Goal: Find specific page/section: Find specific page/section

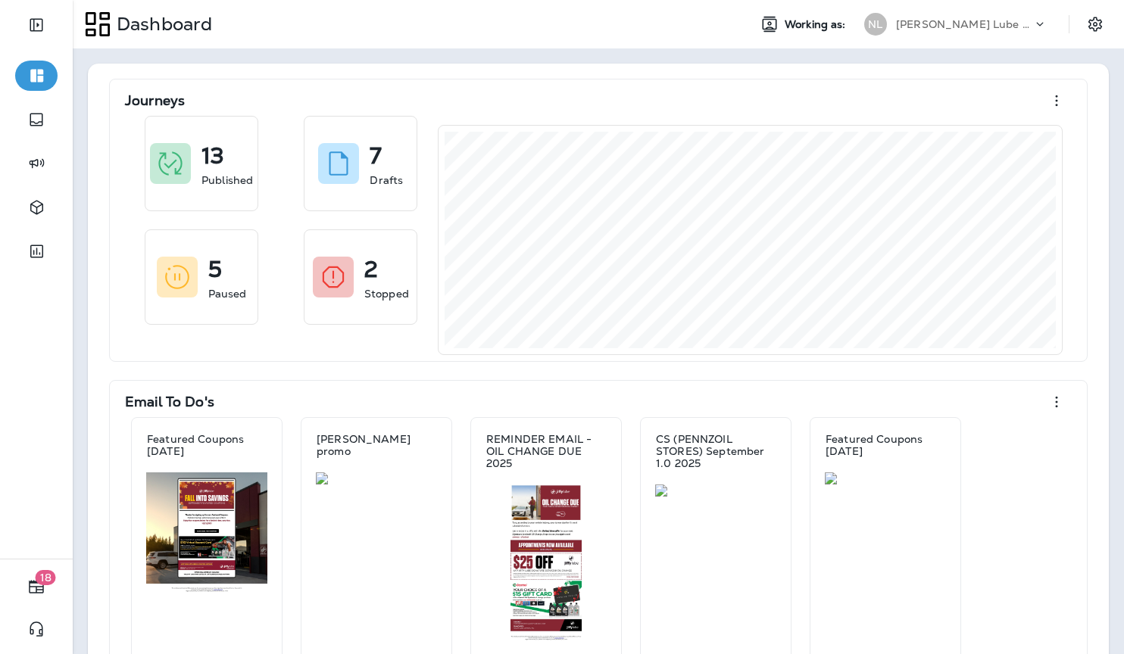
click at [964, 27] on p "[PERSON_NAME] Lube Centers, Inc" at bounding box center [964, 24] width 136 height 12
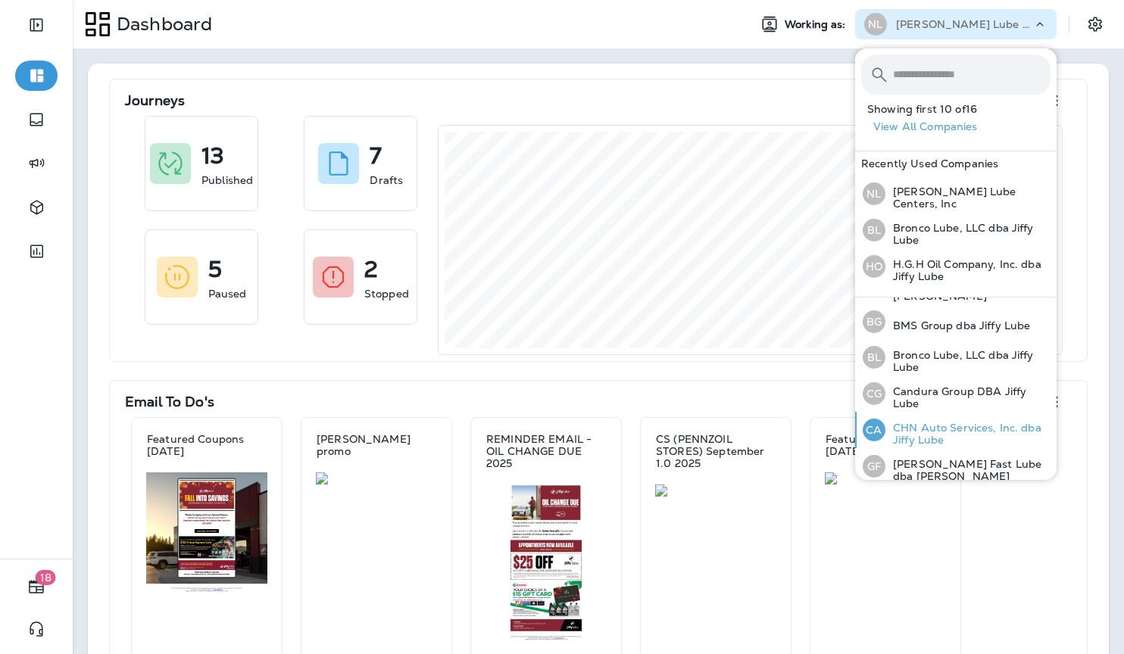
scroll to position [123, 0]
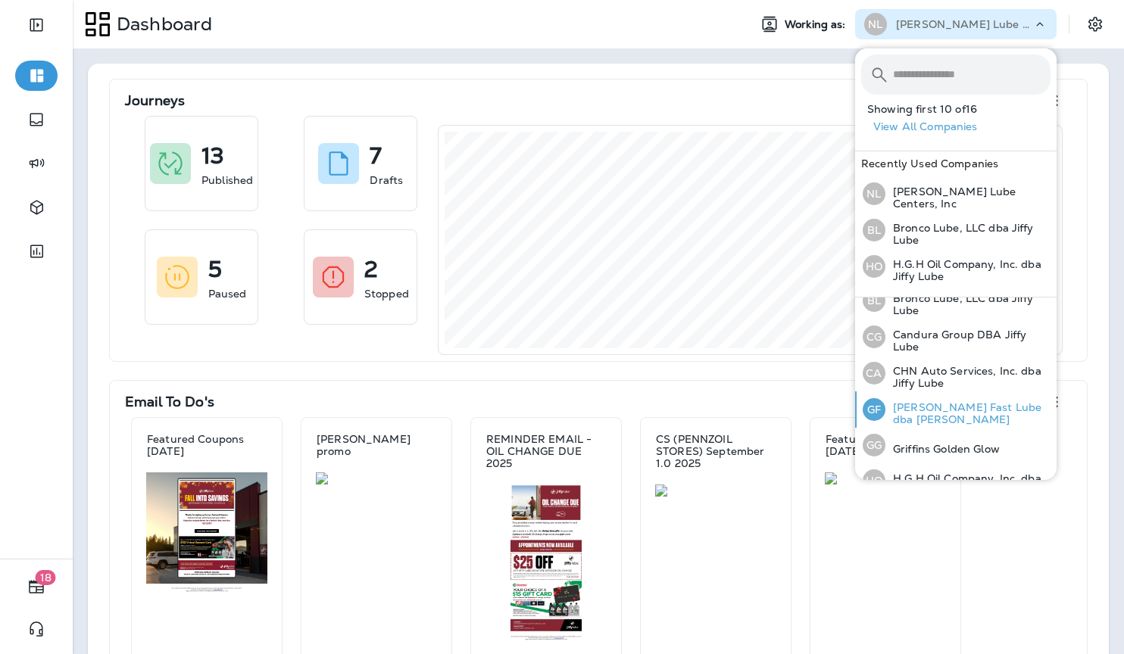
click at [929, 413] on p "[PERSON_NAME] Fast Lube dba [PERSON_NAME]" at bounding box center [967, 413] width 165 height 24
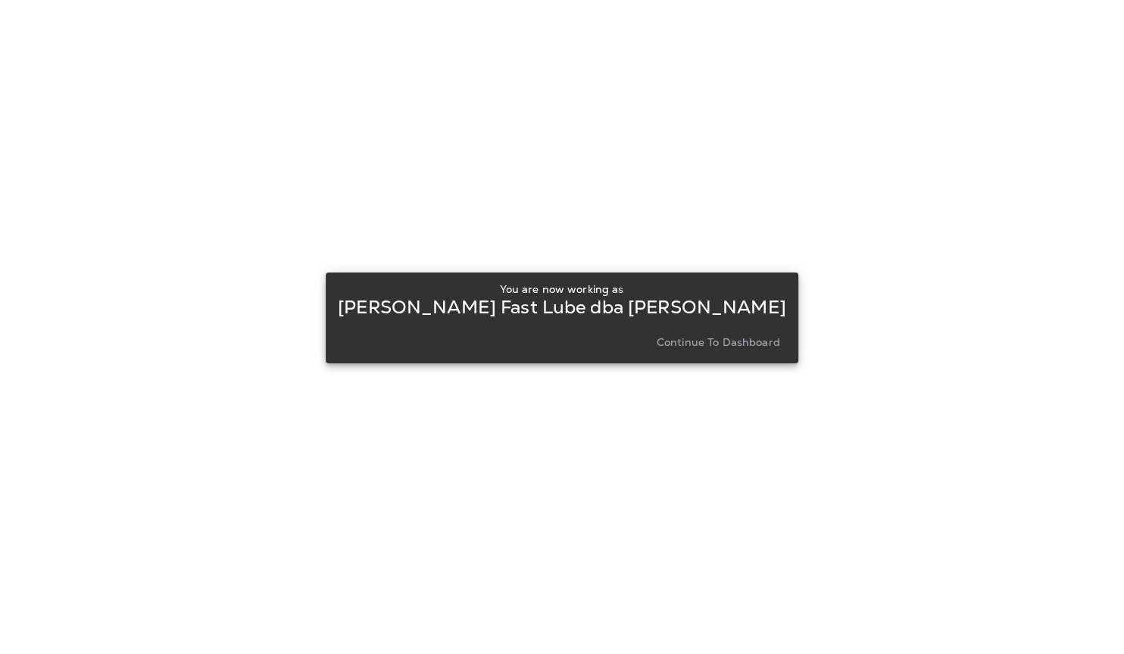
click at [688, 342] on p "Continue to Dashboard" at bounding box center [718, 342] width 123 height 12
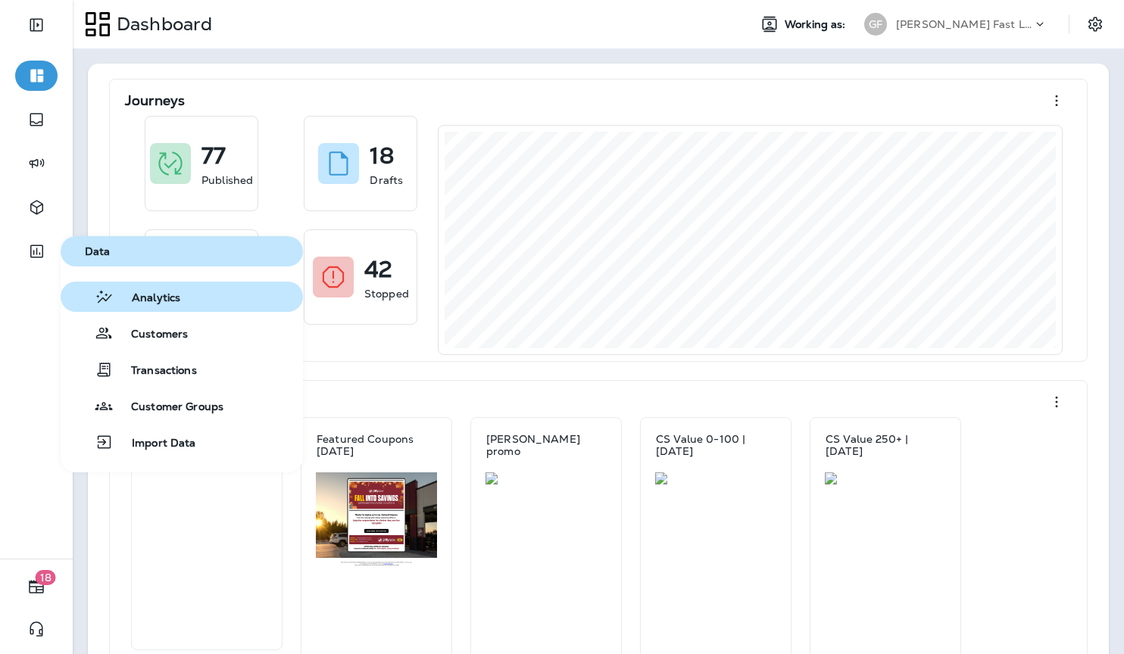
click at [149, 292] on span "Analytics" at bounding box center [147, 299] width 67 height 14
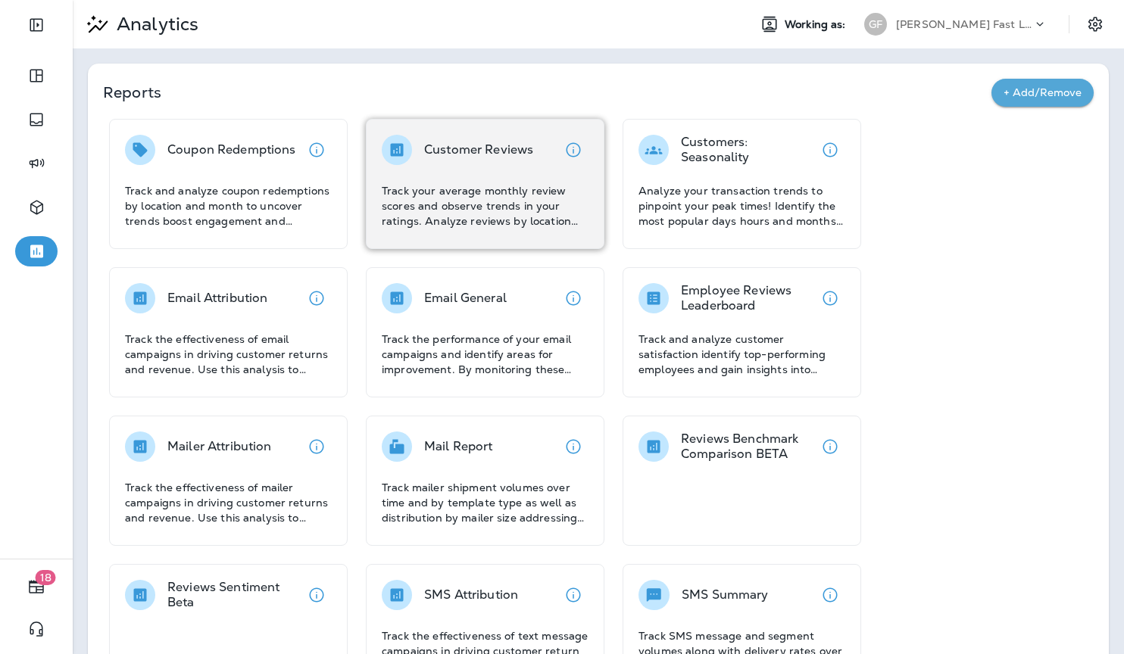
click at [432, 187] on p "Track your average monthly review scores and observe trends in your ratings. An…" at bounding box center [485, 205] width 207 height 45
